Goal: Find specific page/section: Find specific page/section

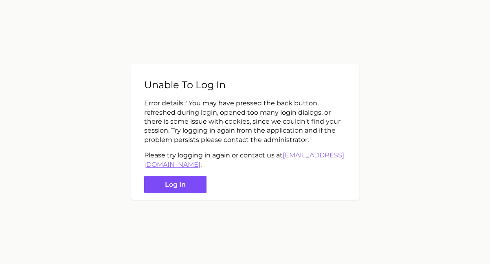
click at [189, 178] on button "Log in" at bounding box center [175, 185] width 62 height 18
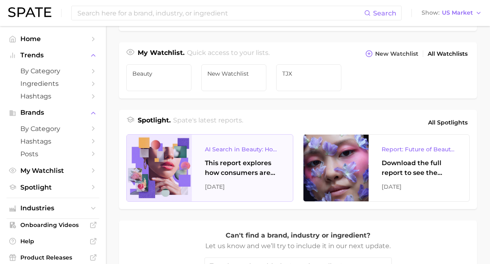
scroll to position [269, 0]
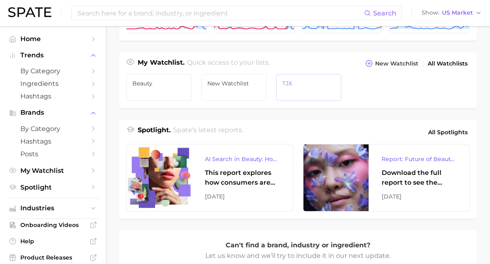
click at [297, 88] on link "TJX" at bounding box center [308, 87] width 65 height 27
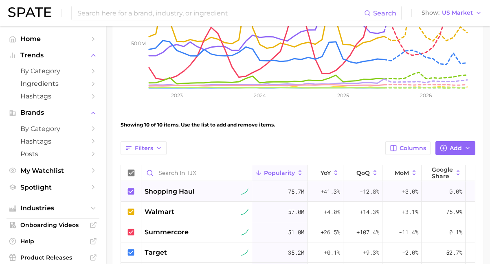
scroll to position [368, 0]
